Goal: Obtain resource: Download file/media

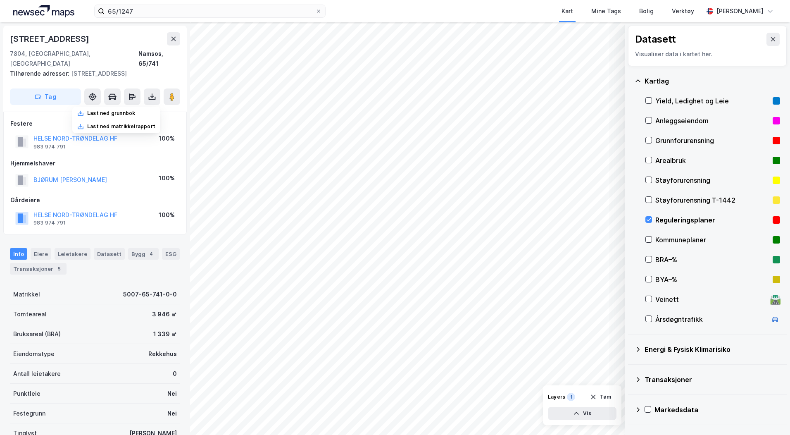
scroll to position [1, 0]
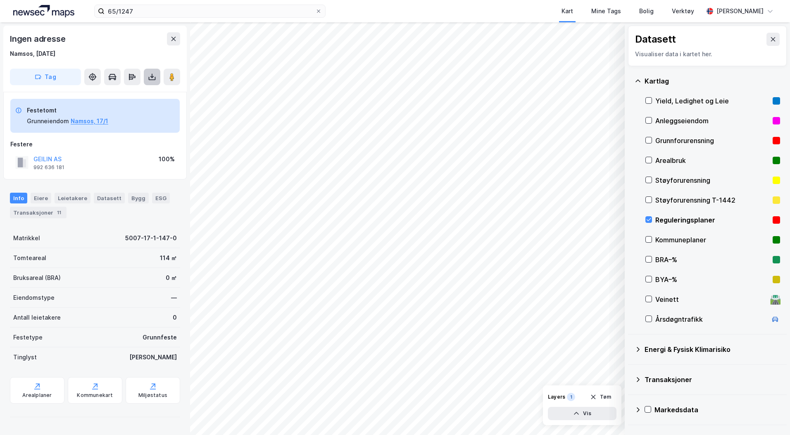
click at [154, 79] on icon at bounding box center [152, 77] width 8 height 8
click at [142, 90] on div "Last ned grunnbok" at bounding box center [116, 93] width 88 height 13
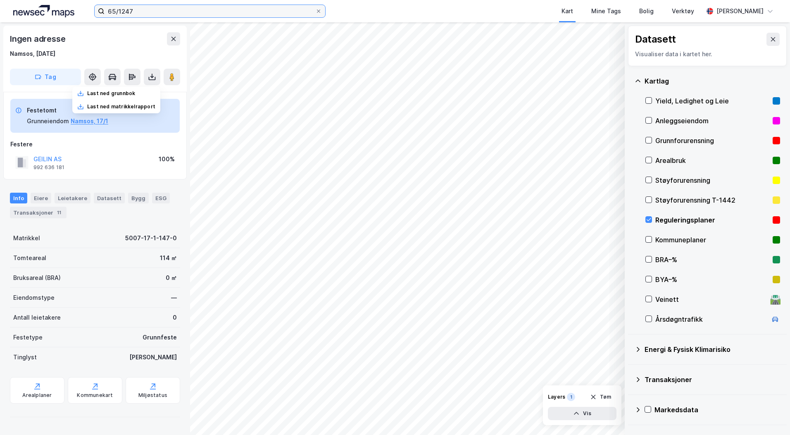
click at [138, 13] on input "65/1247" at bounding box center [210, 11] width 211 height 12
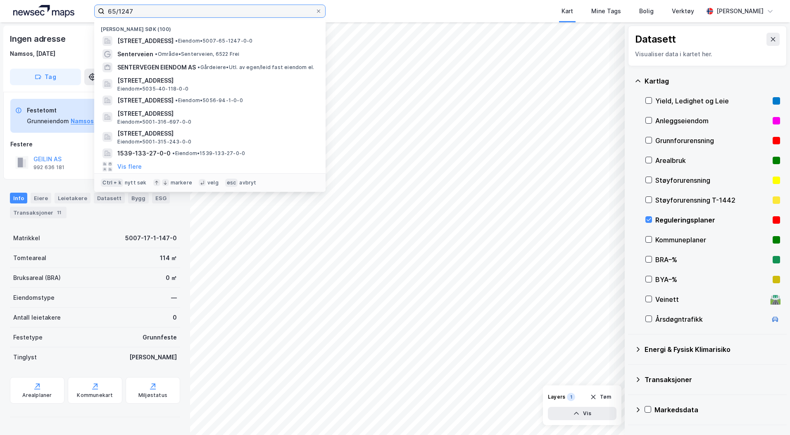
click at [138, 13] on input "65/1247" at bounding box center [210, 11] width 211 height 12
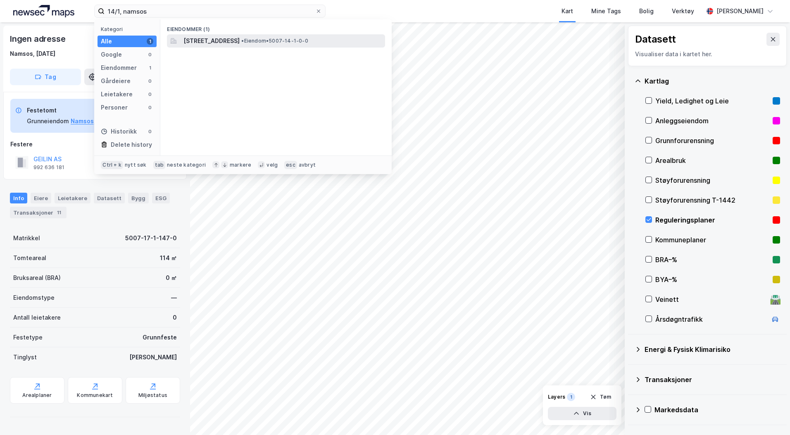
click at [240, 43] on span "[STREET_ADDRESS]" at bounding box center [211, 41] width 56 height 10
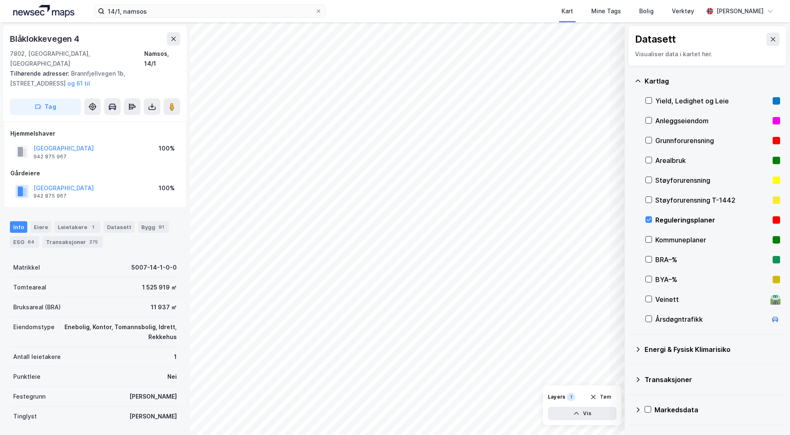
scroll to position [1, 0]
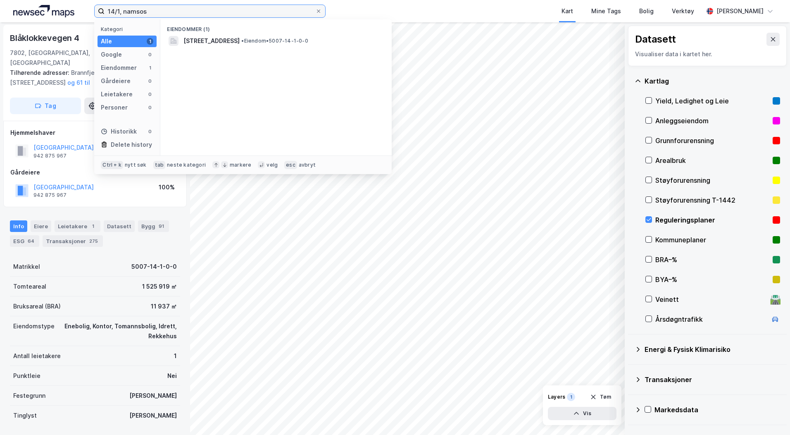
click at [114, 13] on input "14/1, namsos" at bounding box center [210, 11] width 211 height 12
type input "17/1, namsos"
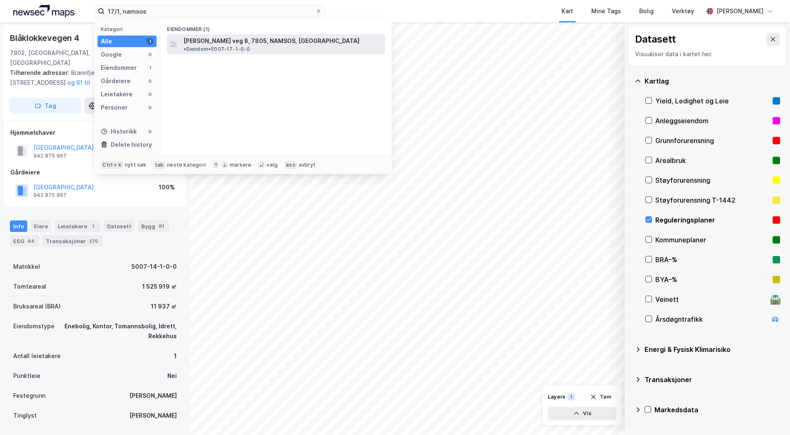
click at [213, 45] on span "[PERSON_NAME] veg 8, 7805, NAMSOS, [GEOGRAPHIC_DATA]" at bounding box center [271, 41] width 176 height 10
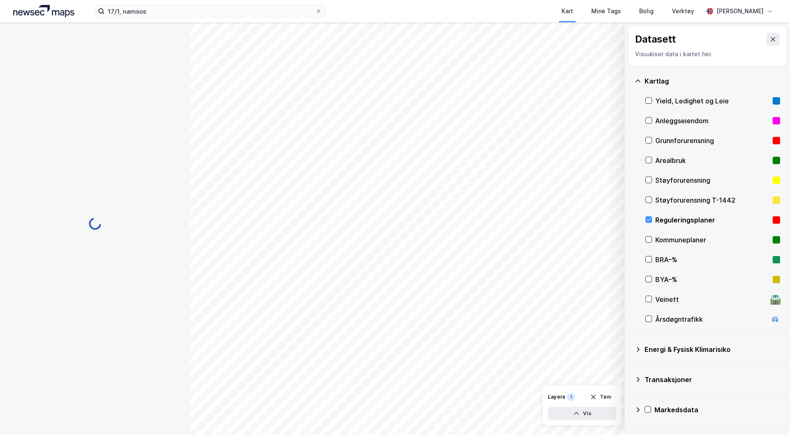
scroll to position [1, 0]
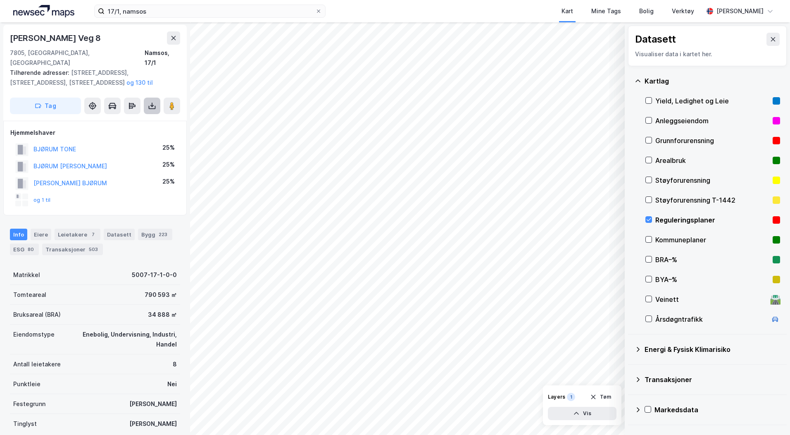
click at [147, 98] on button at bounding box center [152, 106] width 17 height 17
click at [139, 116] on div "Last ned grunnbok" at bounding box center [116, 122] width 88 height 13
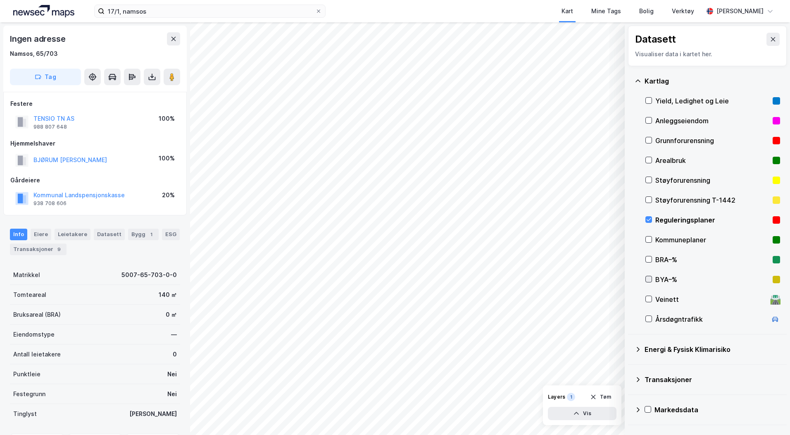
scroll to position [1, 0]
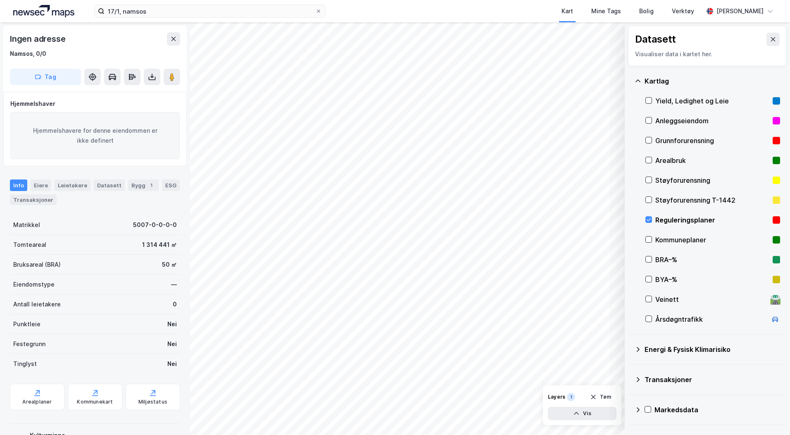
scroll to position [1, 0]
